Goal: Ask a question

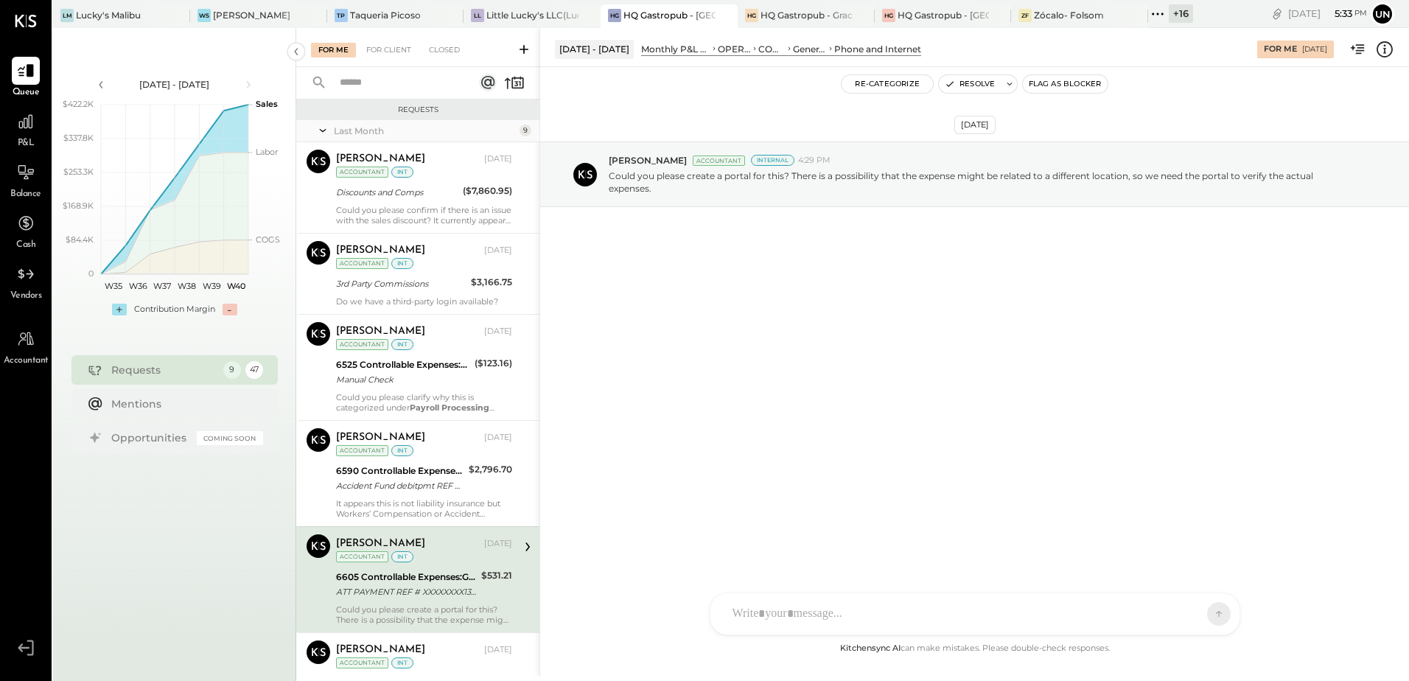
scroll to position [221, 0]
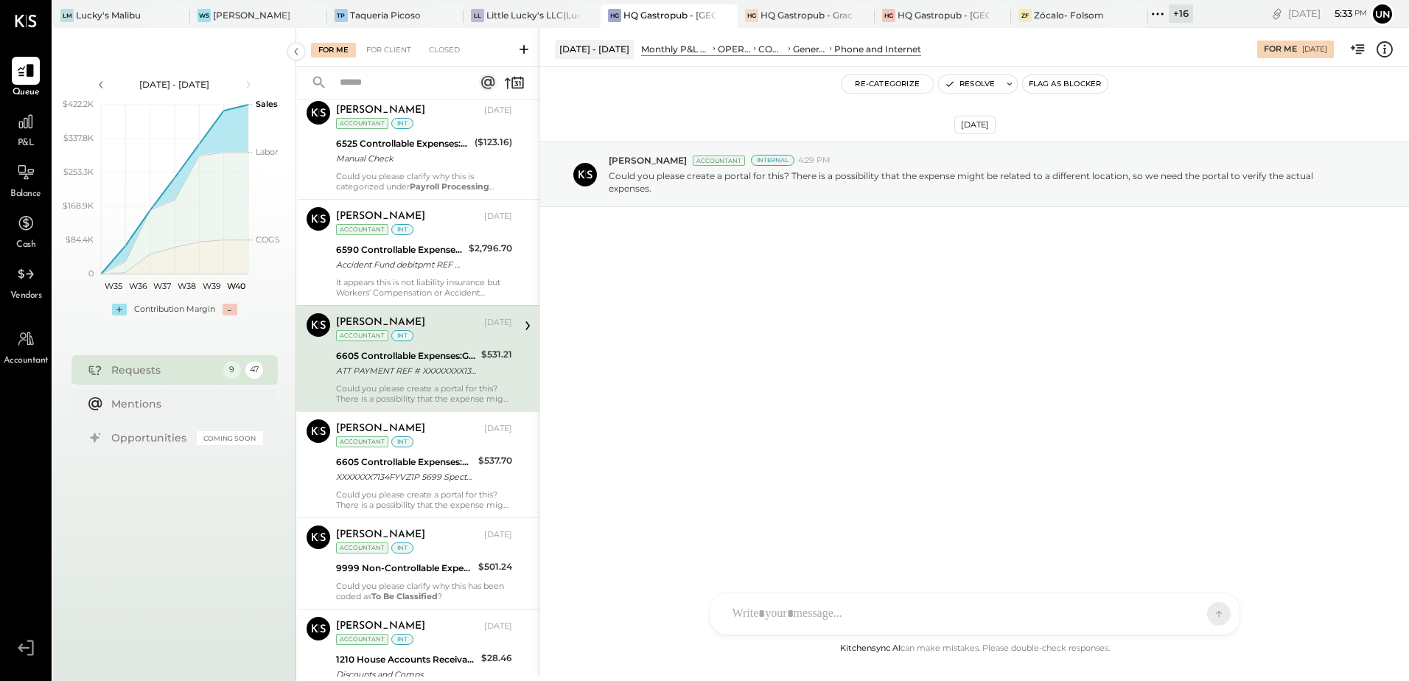
click at [718, 381] on div "[DATE] [PERSON_NAME] Accountant Internal 4:29 PM Could you please create a port…" at bounding box center [974, 353] width 869 height 573
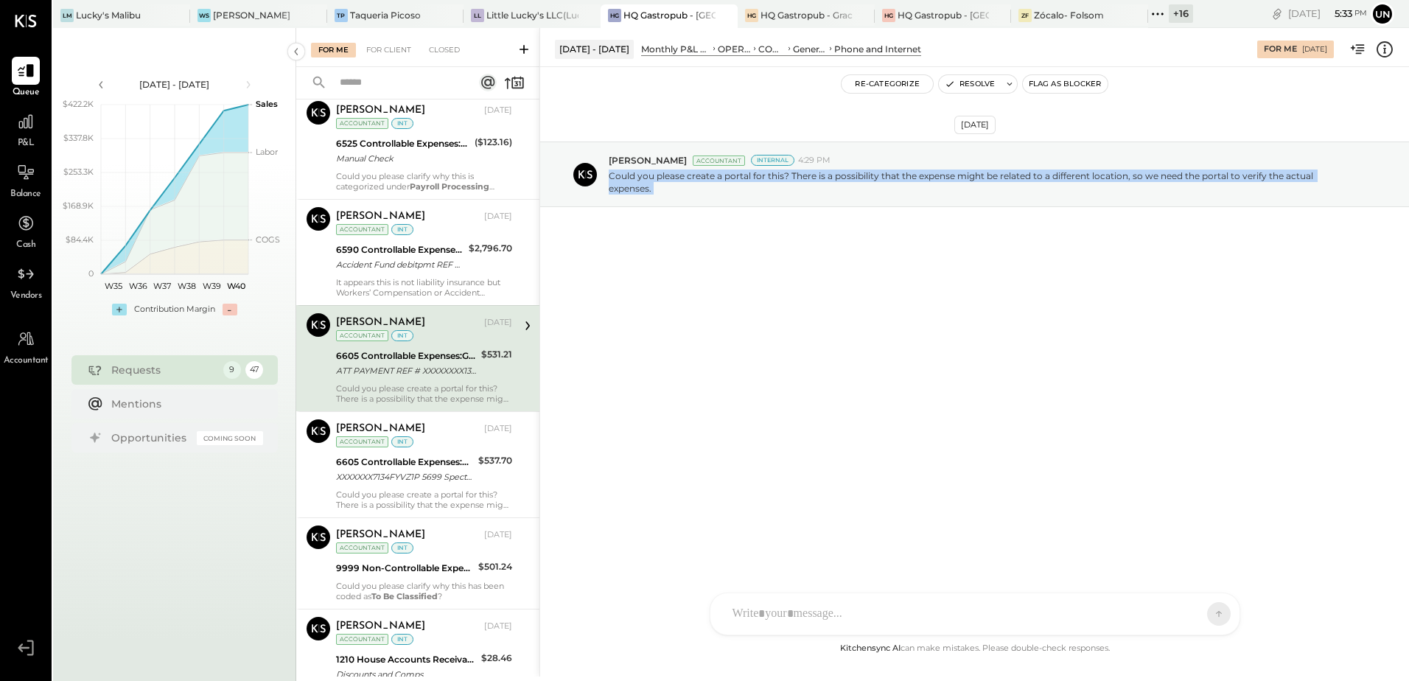
click at [718, 381] on div "[DATE] [PERSON_NAME] Accountant Internal 4:29 PM Could you please create a port…" at bounding box center [974, 353] width 869 height 573
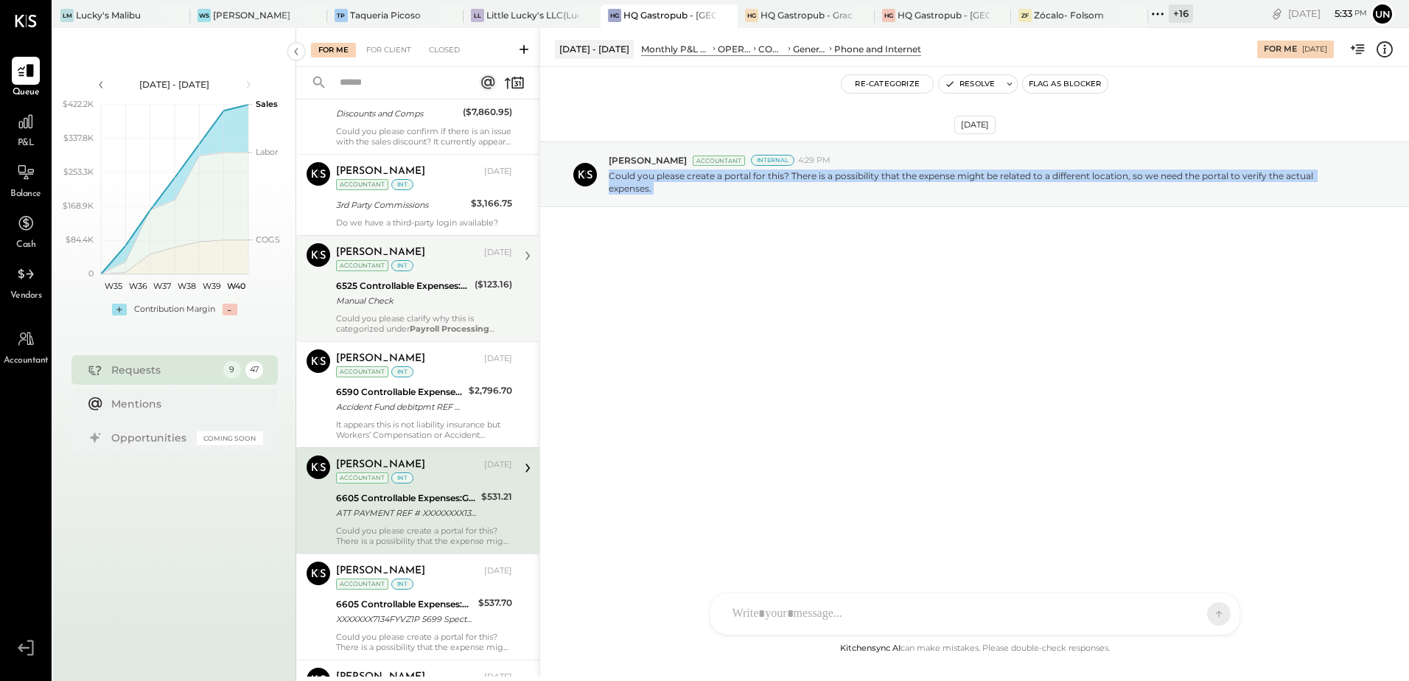
scroll to position [0, 0]
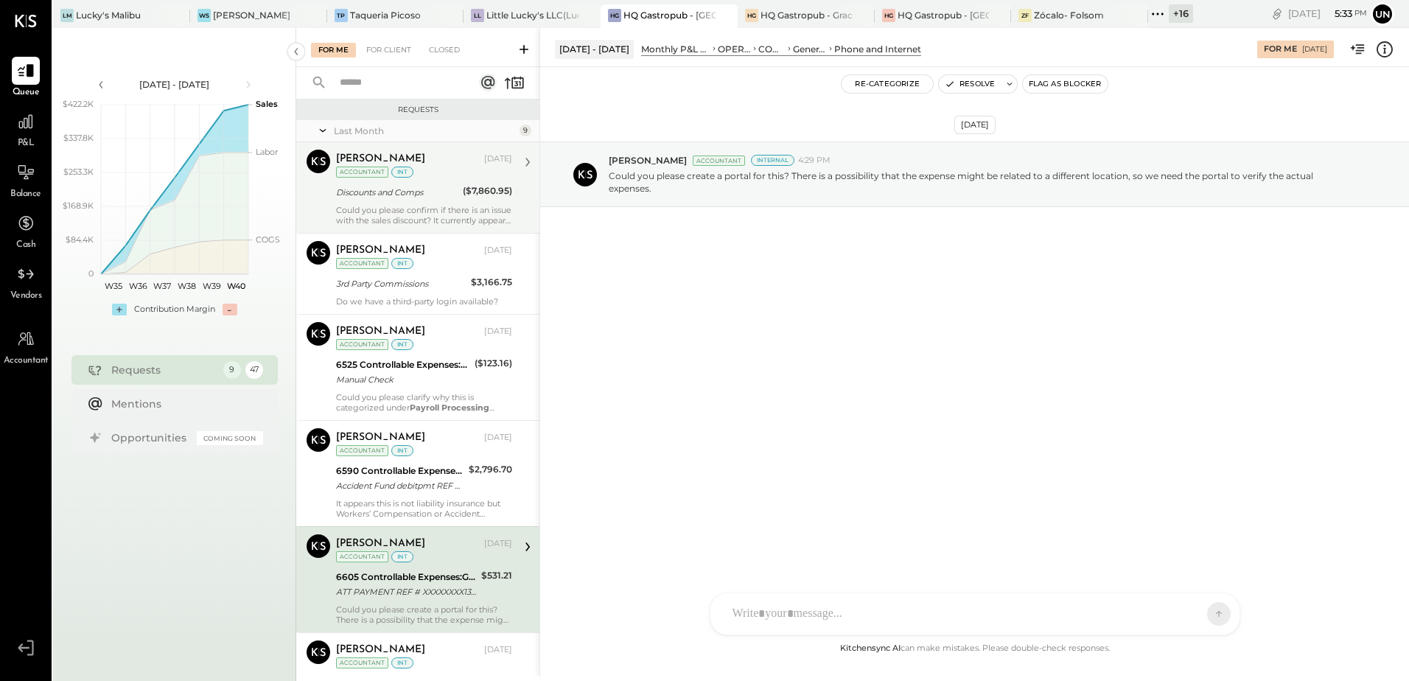
click at [388, 186] on div "Discounts and Comps" at bounding box center [397, 192] width 122 height 15
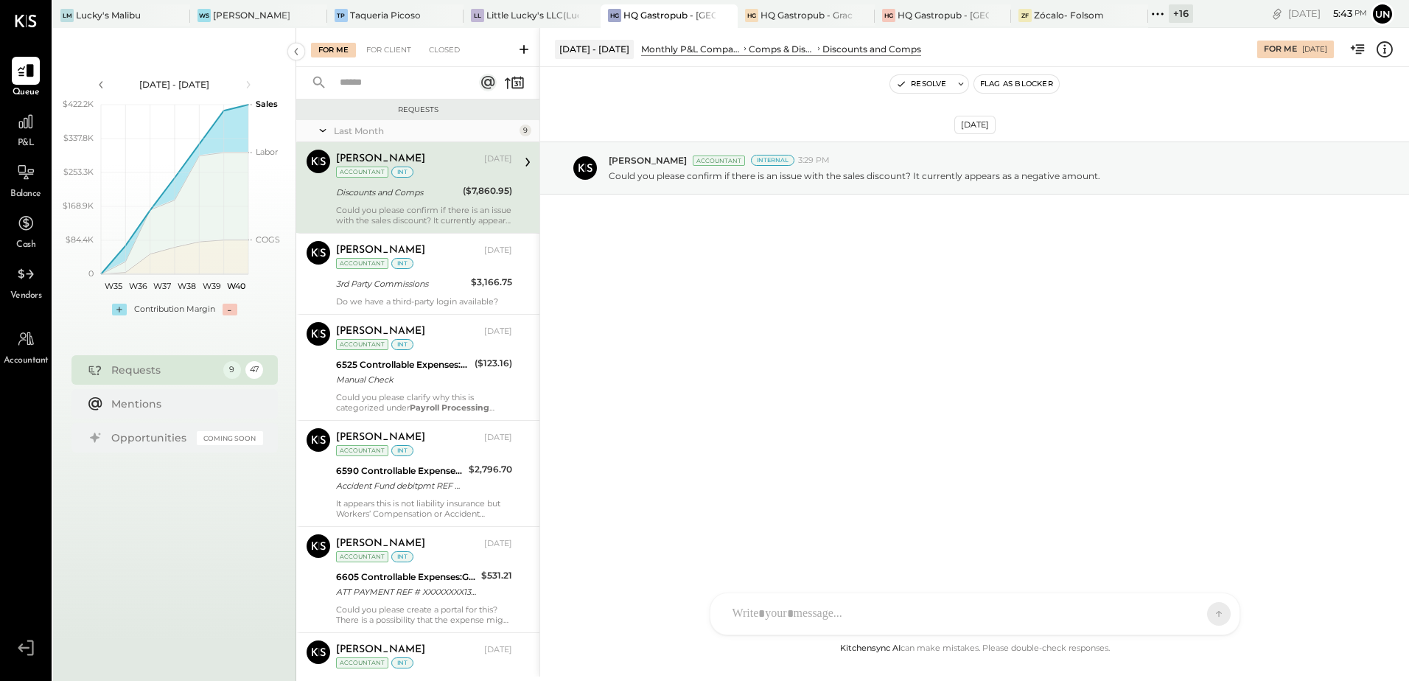
click at [938, 301] on div "[DATE] [PERSON_NAME] Accountant Internal 3:29 PM Could you please confirm if th…" at bounding box center [974, 204] width 869 height 201
click at [867, 326] on div "[DATE] [PERSON_NAME] Accountant Internal 3:29 PM Could you please confirm if th…" at bounding box center [974, 353] width 869 height 573
click at [884, 212] on div "[DATE] [PERSON_NAME] Accountant Internal 3:29 PM Could you please confirm if th…" at bounding box center [974, 204] width 869 height 201
click at [1024, 370] on div "[DATE] [PERSON_NAME] Accountant Internal 3:29 PM Could you please confirm if th…" at bounding box center [974, 353] width 869 height 573
click at [402, 297] on div "Do we have a third-party login available?" at bounding box center [424, 301] width 176 height 10
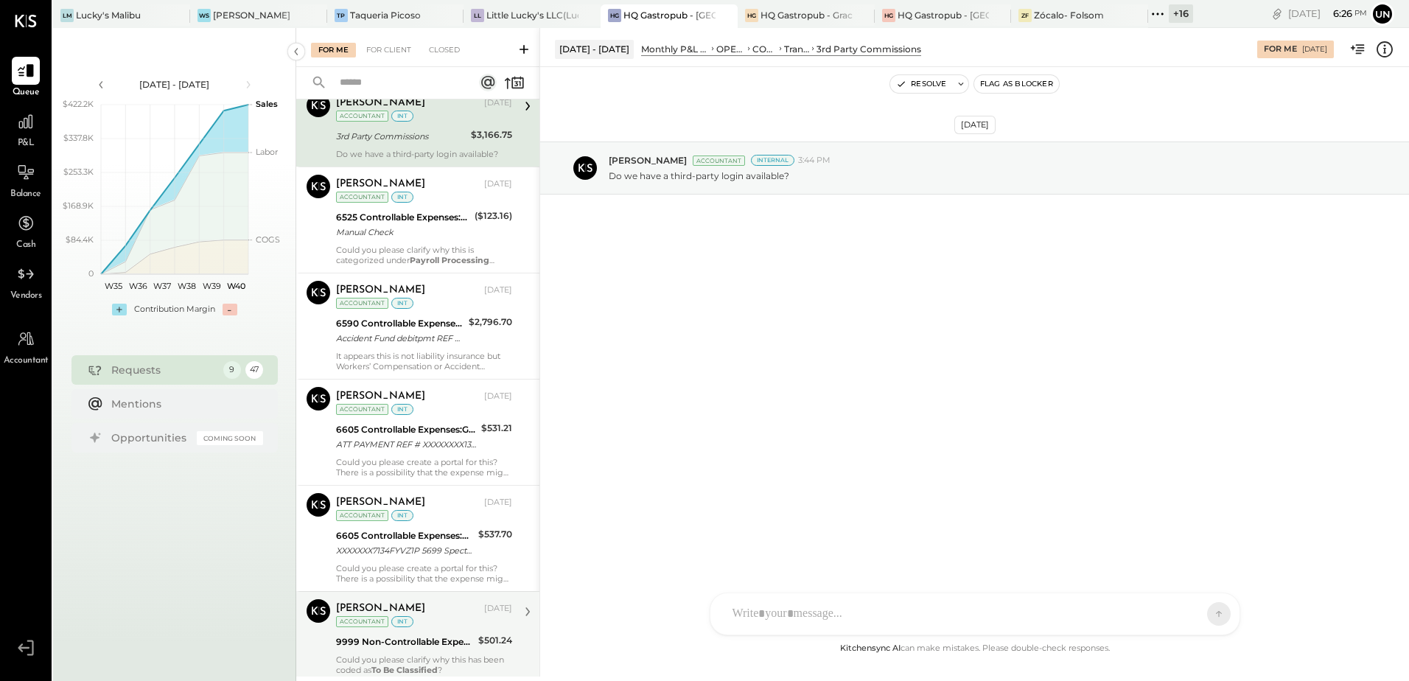
scroll to position [382, 0]
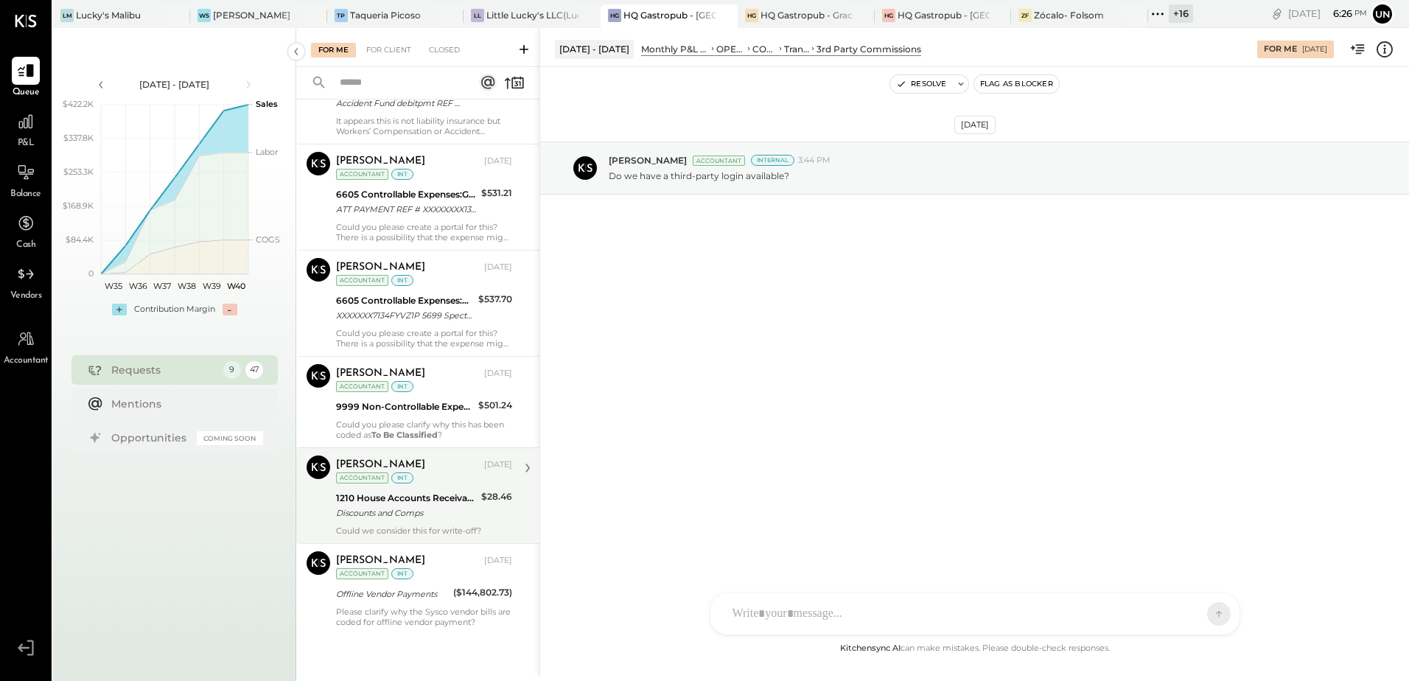
click at [442, 514] on div "Discounts and Comps" at bounding box center [406, 513] width 141 height 15
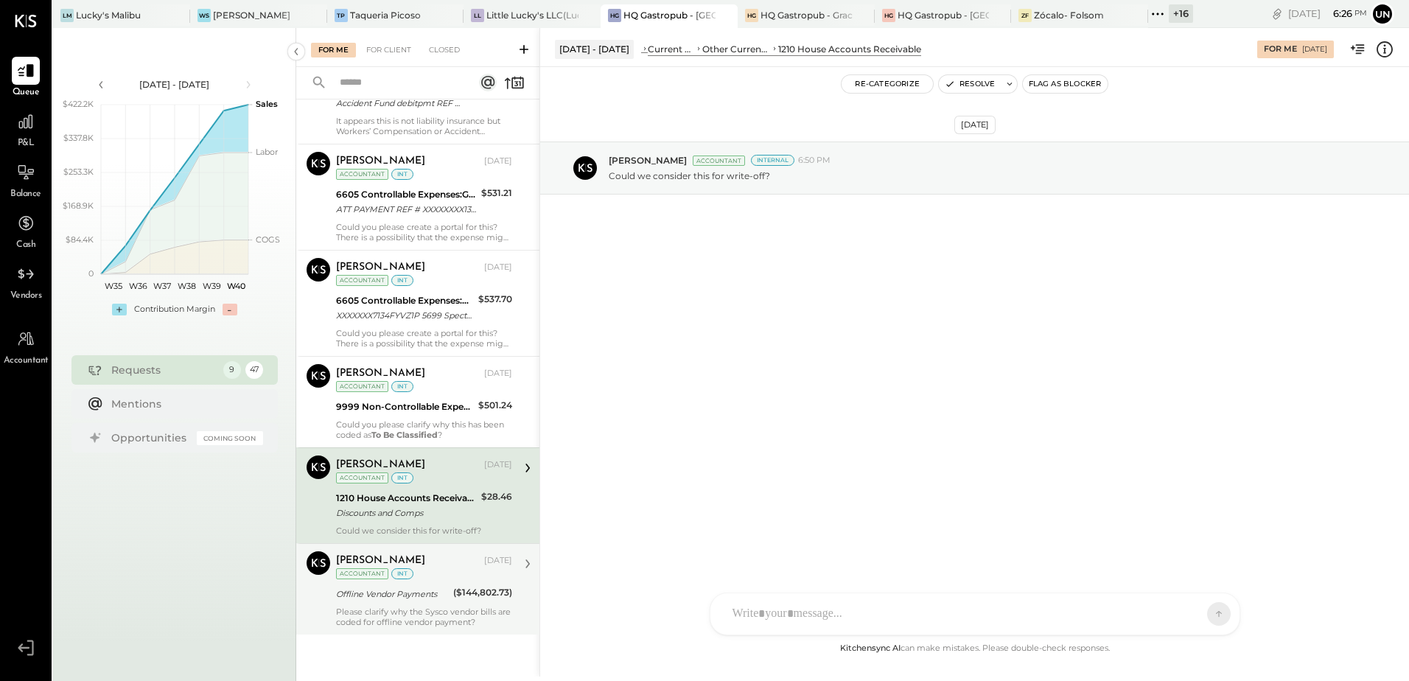
click at [453, 609] on div "Please clarify why the Sysco vendor bills are coded for offline vendor payment?" at bounding box center [424, 617] width 176 height 21
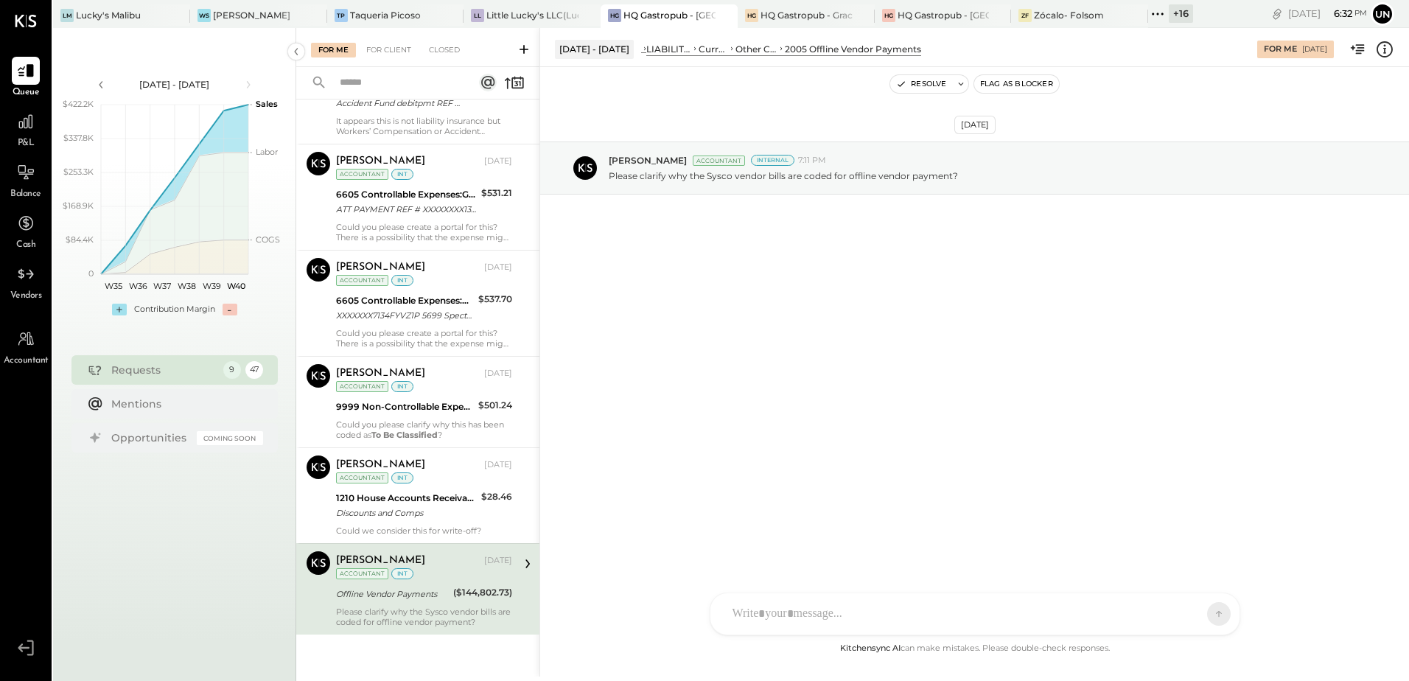
click at [963, 340] on div "[DATE] [PERSON_NAME] Accountant Internal 7:11 PM Please clarify why the Sysco v…" at bounding box center [974, 353] width 869 height 573
